Goal: Check status

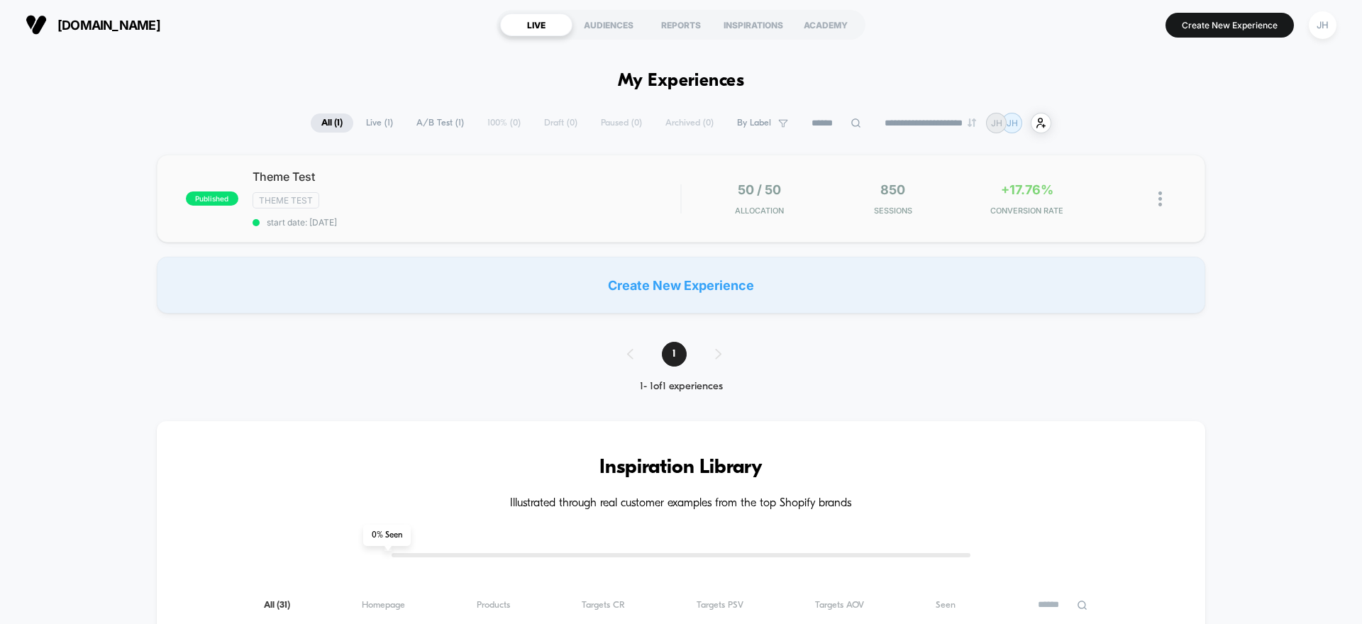
click at [970, 170] on div "published Theme Test Theme Test start date: [DATE] 50 / 50 Allocation 850 Sessi…" at bounding box center [681, 199] width 1048 height 88
